Goal: Task Accomplishment & Management: Complete application form

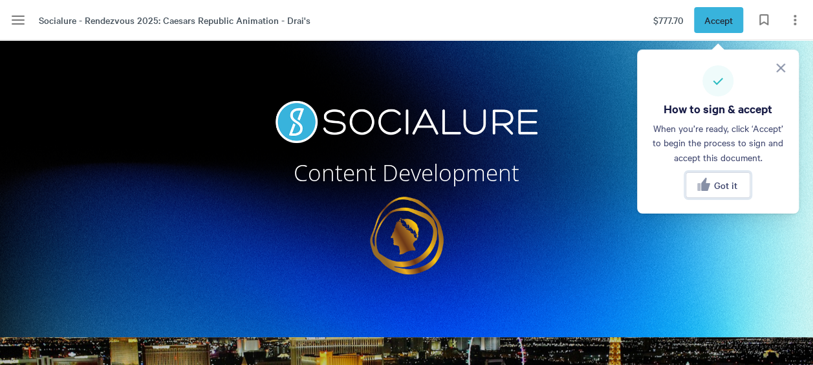
click at [724, 191] on div "Got it" at bounding box center [718, 185] width 44 height 16
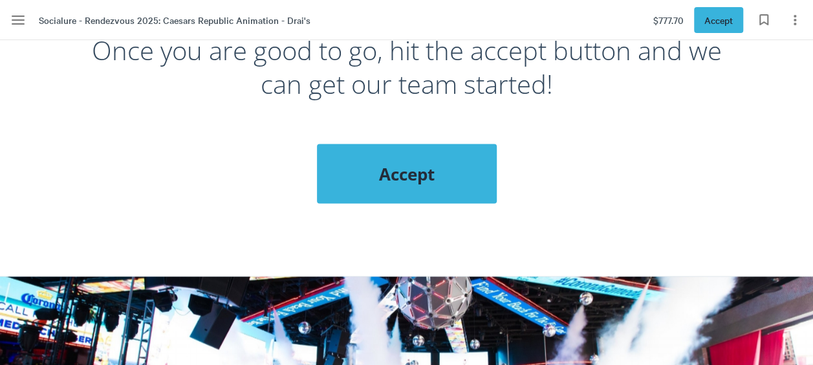
scroll to position [1116, 0]
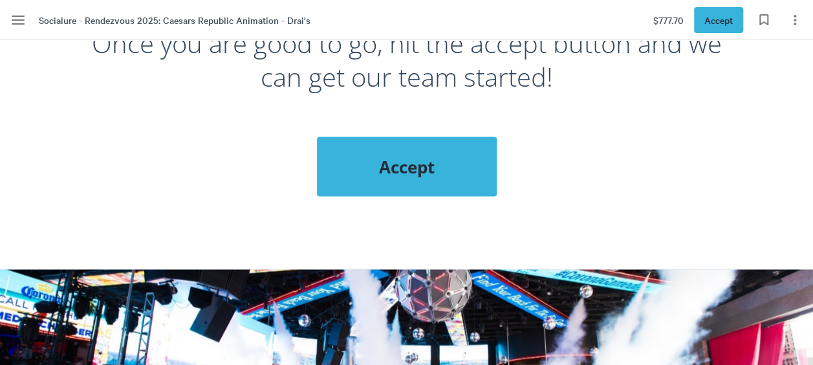
click at [424, 160] on span "Accept" at bounding box center [407, 166] width 128 height 23
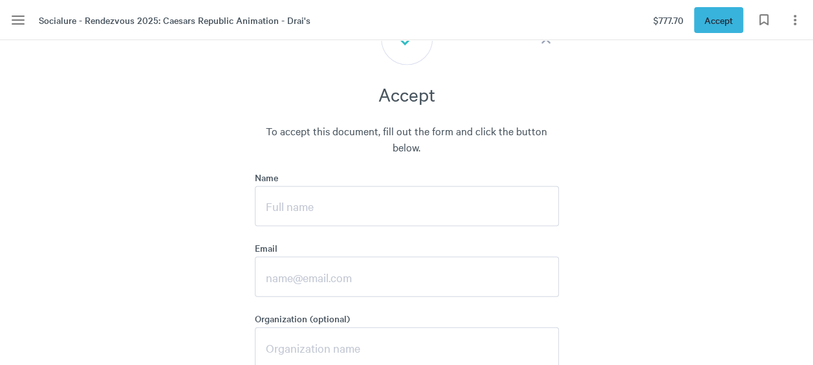
scroll to position [1250, 0]
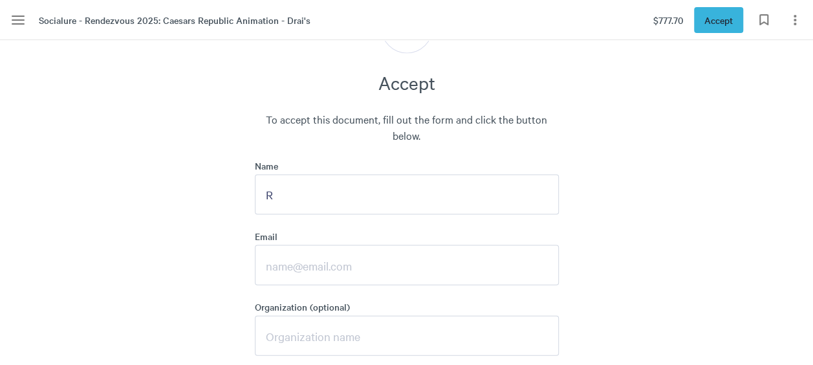
type input "[PERSON_NAME]"
type input "[EMAIL_ADDRESS][DOMAIN_NAME]"
type input "Caesars Entertainment"
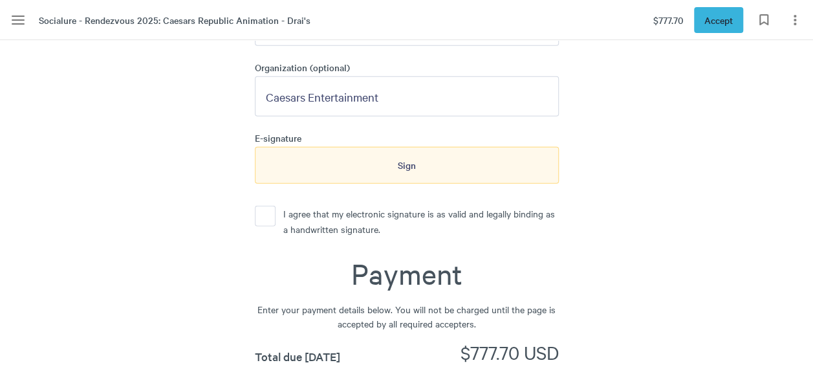
scroll to position [1523, 0]
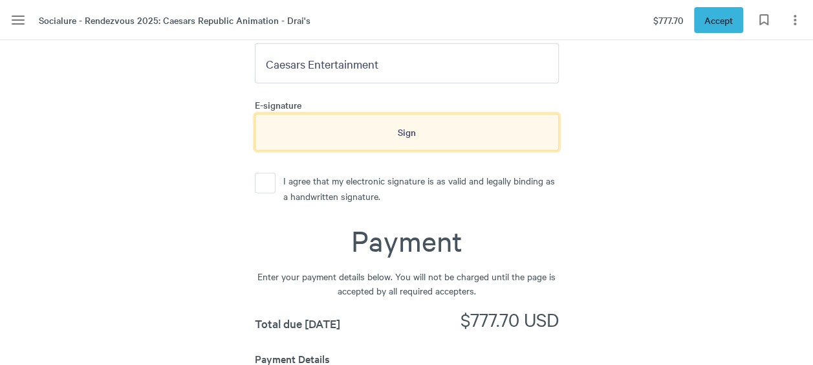
click at [417, 131] on div "Sign" at bounding box center [407, 132] width 304 height 36
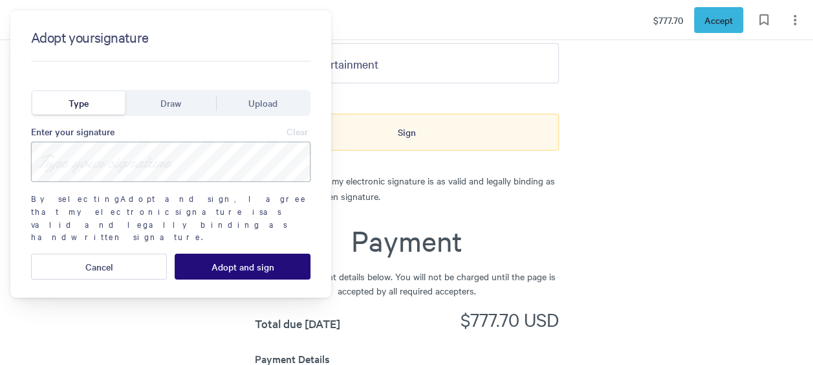
click at [143, 167] on input at bounding box center [170, 162] width 279 height 40
type input "[PERSON_NAME]"
click at [253, 261] on span "Adopt and sign" at bounding box center [243, 266] width 63 height 10
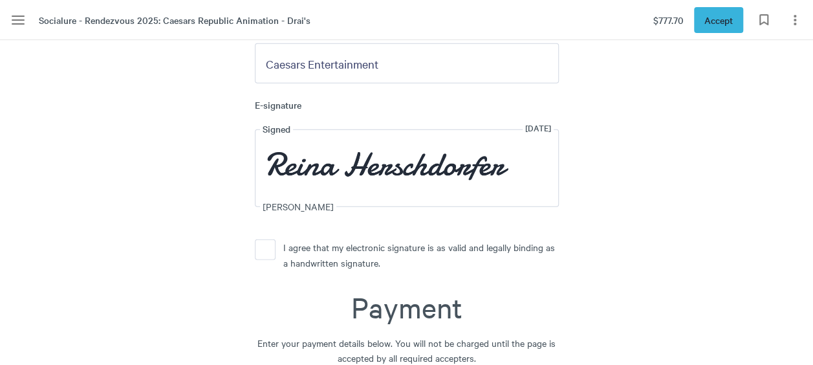
click at [272, 251] on button "I agree that my electronic signature is as valid and legally binding as a handw…" at bounding box center [265, 249] width 21 height 21
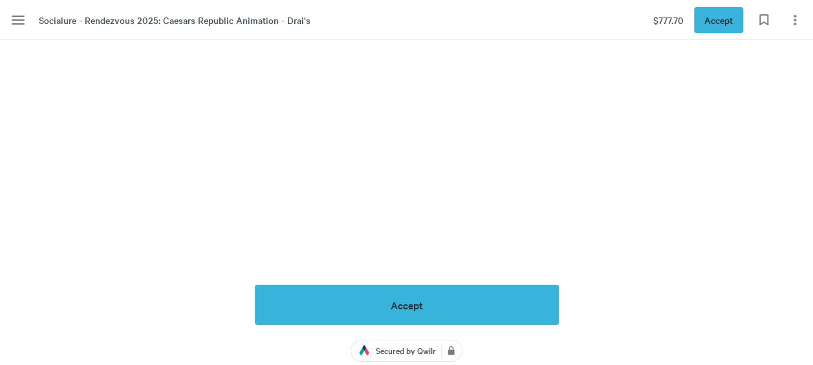
scroll to position [2110, 0]
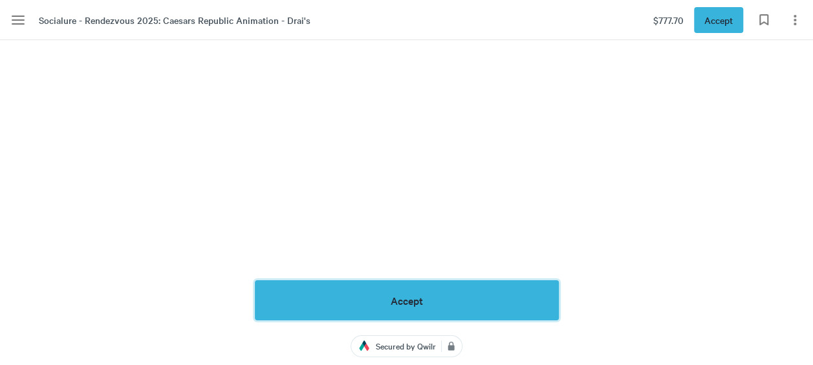
click at [428, 298] on button "Accept" at bounding box center [407, 300] width 304 height 40
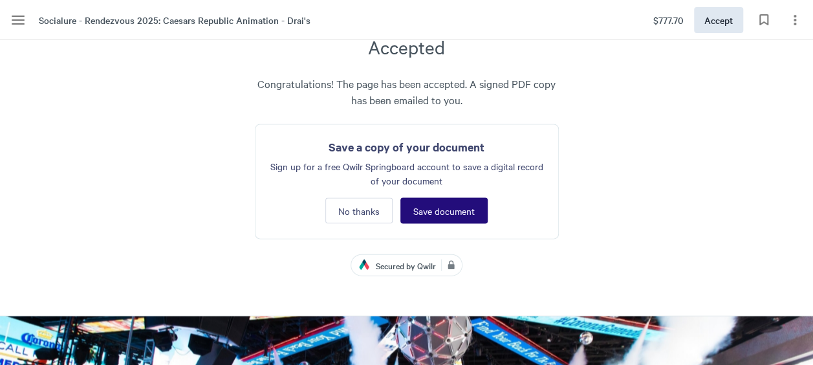
scroll to position [1250, 0]
